Goal: Navigation & Orientation: Find specific page/section

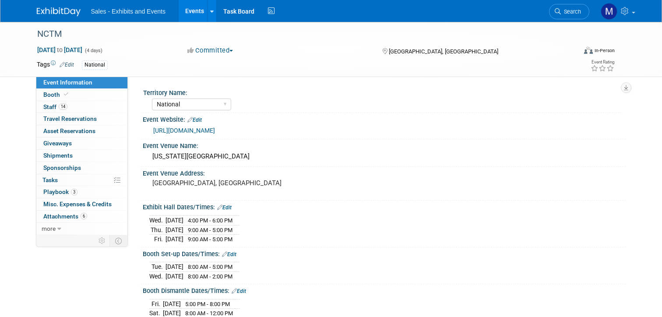
select select "National"
click at [56, 226] on link "more" at bounding box center [81, 229] width 91 height 12
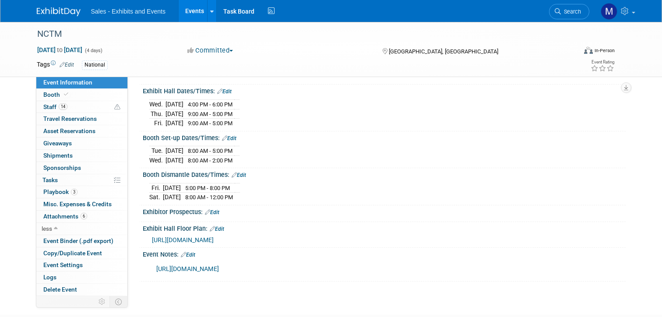
scroll to position [182, 0]
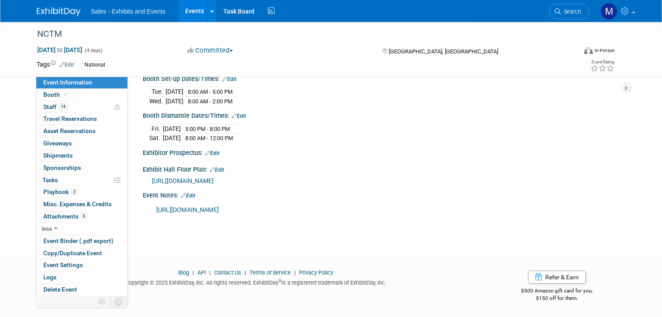
click at [219, 206] on link "[URL][DOMAIN_NAME]" at bounding box center [187, 209] width 63 height 7
click at [57, 105] on span "Staff 14" at bounding box center [55, 106] width 24 height 7
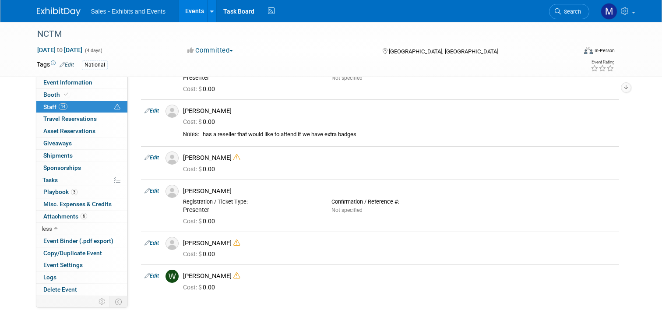
scroll to position [351, 0]
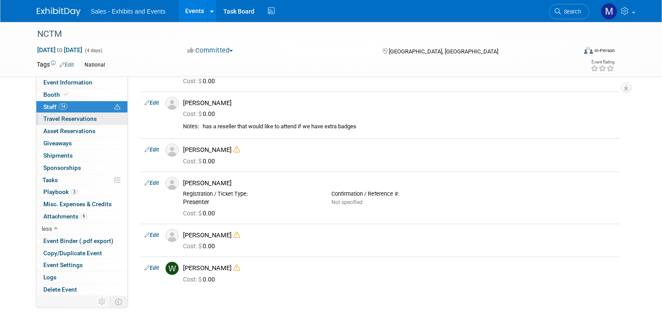
click at [74, 120] on span "Travel Reservations 0" at bounding box center [69, 118] width 53 height 7
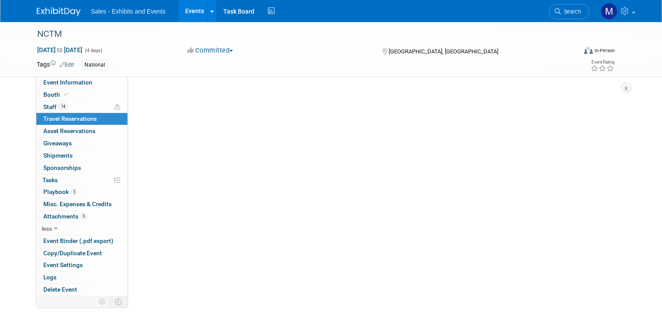
scroll to position [0, 0]
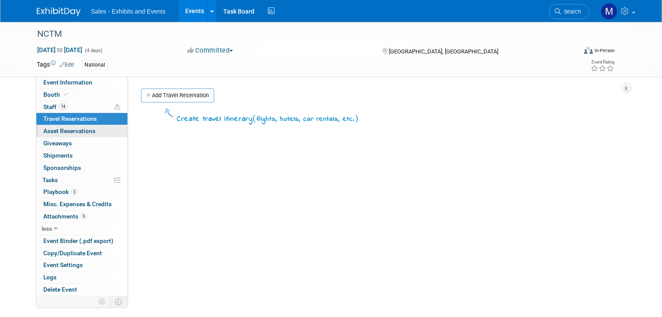
click at [72, 133] on span "Asset Reservations 0" at bounding box center [69, 130] width 52 height 7
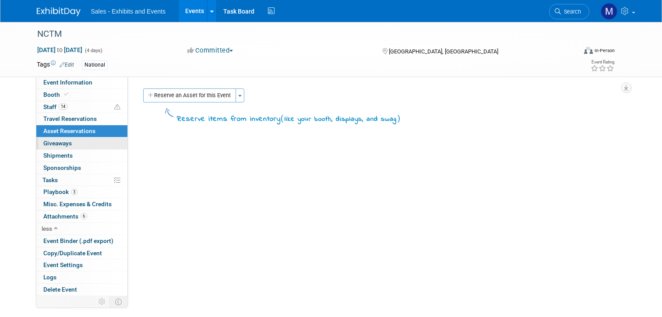
click at [70, 144] on span "Giveaways 0" at bounding box center [57, 143] width 28 height 7
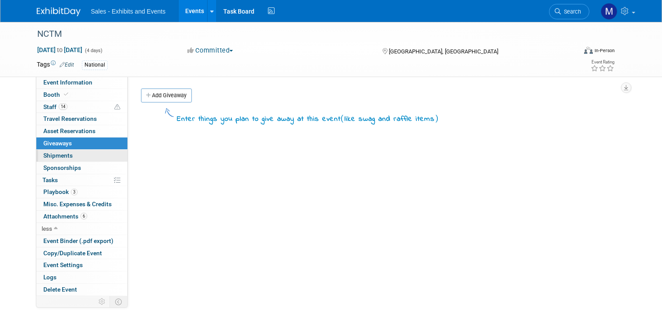
click at [70, 155] on span "Shipments 0" at bounding box center [57, 155] width 29 height 7
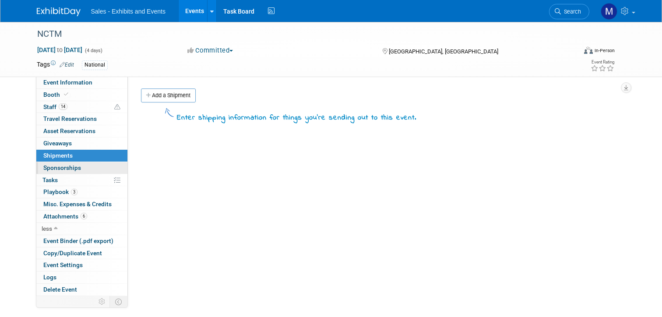
click at [70, 167] on span "Sponsorships 0" at bounding box center [62, 167] width 38 height 7
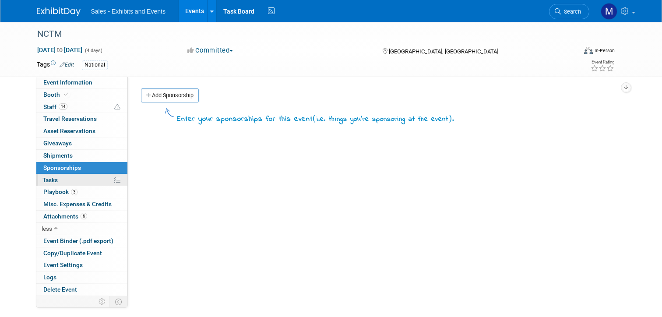
click at [69, 179] on link "0% Tasks 0%" at bounding box center [81, 180] width 91 height 12
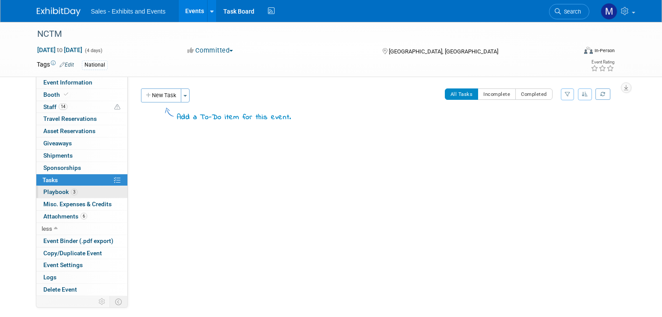
click at [63, 190] on span "Playbook 3" at bounding box center [60, 191] width 34 height 7
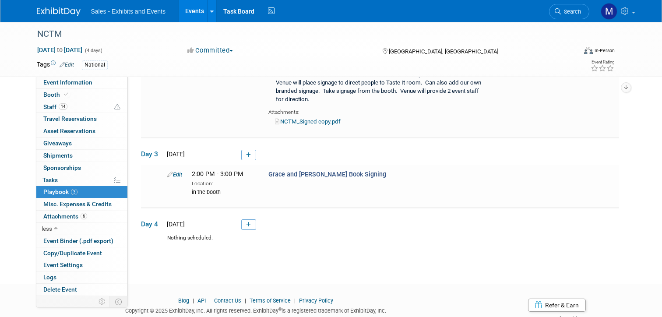
scroll to position [282, 0]
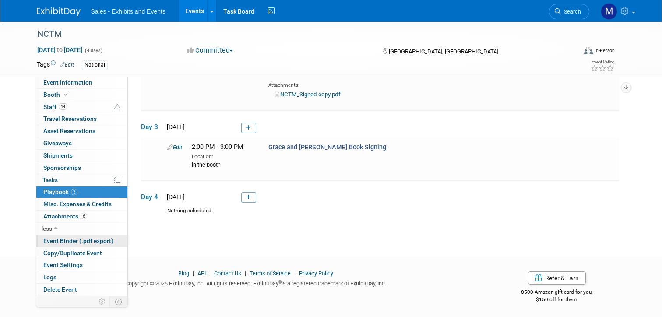
click at [89, 241] on span "Event Binder (.pdf export)" at bounding box center [78, 240] width 70 height 7
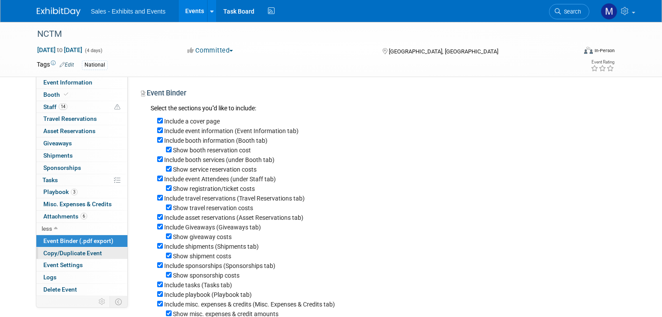
click at [86, 259] on link "Copy/Duplicate Event" at bounding box center [81, 253] width 91 height 12
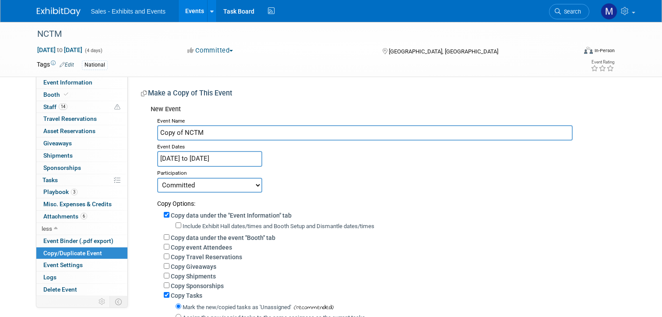
click at [86, 257] on link "Copy/Duplicate Event" at bounding box center [81, 253] width 91 height 12
click at [85, 265] on link "Event Settings" at bounding box center [81, 265] width 91 height 12
